Goal: Find specific page/section: Find specific page/section

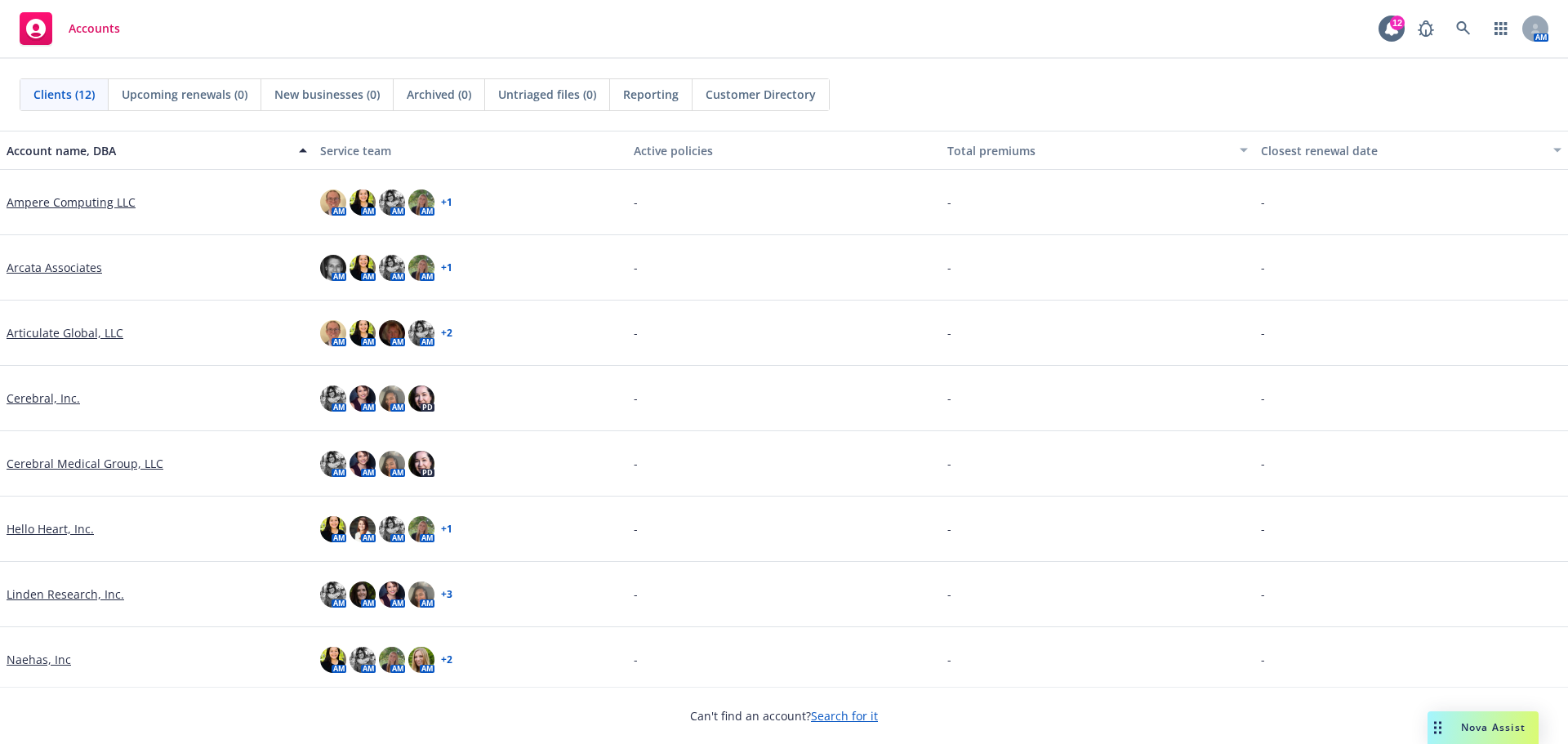
click at [42, 659] on link "Naehas, Inc" at bounding box center [38, 659] width 65 height 17
